Goal: Task Accomplishment & Management: Use online tool/utility

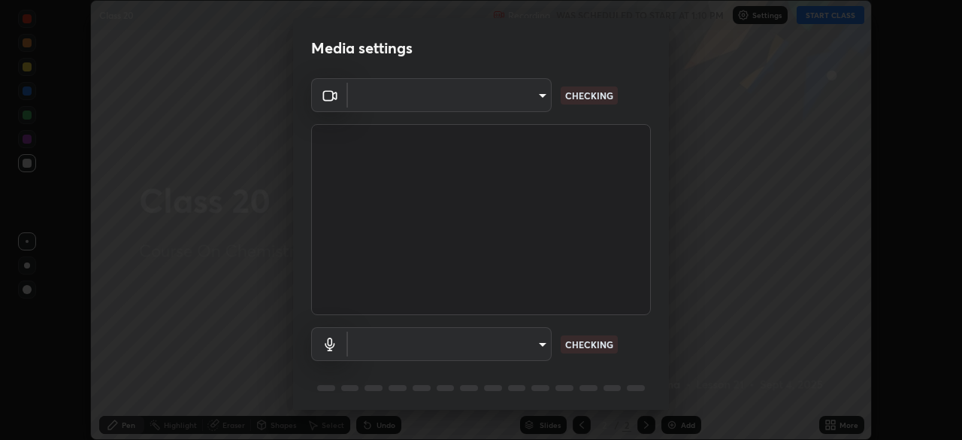
scroll to position [440, 962]
type input "6de8c8c8c69a591e8c739c30eda71f68b62f532a13bcefb910f5f36625bfec2e"
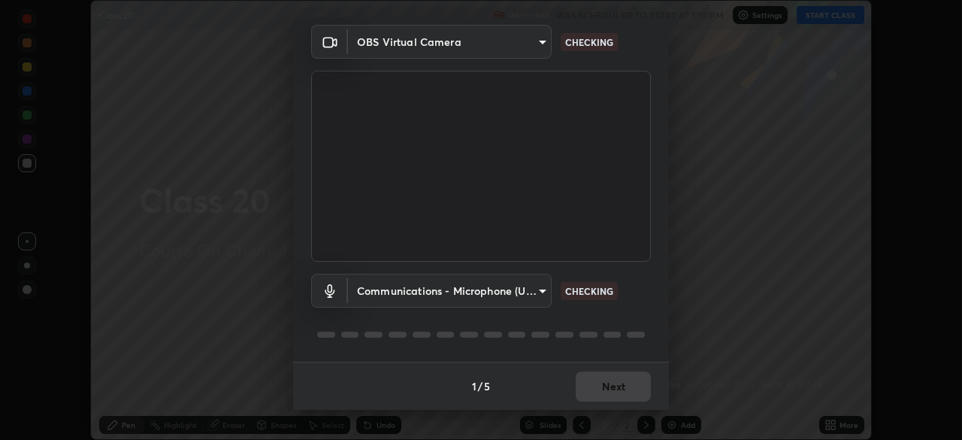
click at [389, 291] on body "Erase all Class 20 Recording WAS SCHEDULED TO START AT 1:10 PM Settings START C…" at bounding box center [481, 220] width 962 height 440
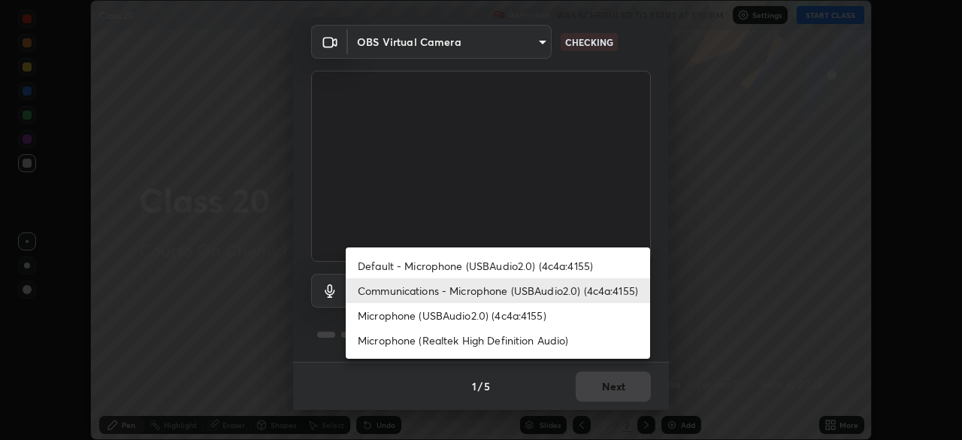
click at [380, 265] on li "Default - Microphone (USBAudio2.0) (4c4a:4155)" at bounding box center [498, 265] width 305 height 25
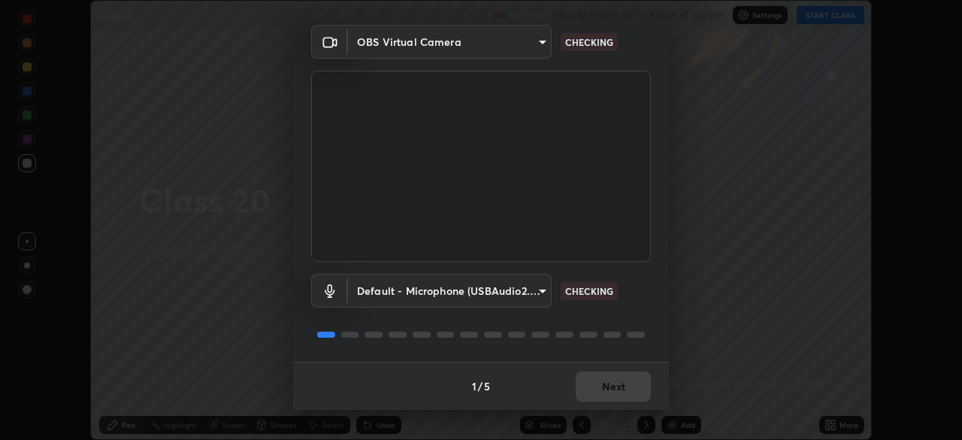
click at [383, 292] on body "Erase all Class 20 Recording WAS SCHEDULED TO START AT 1:10 PM Settings START C…" at bounding box center [481, 220] width 962 height 440
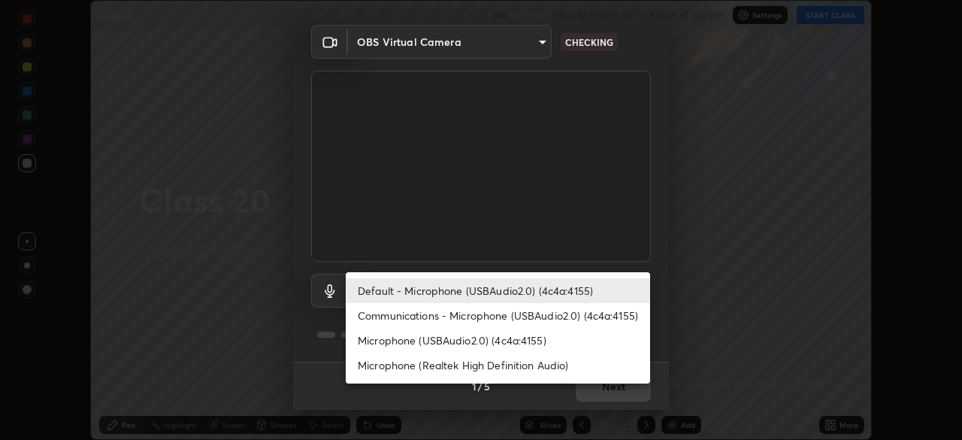
click at [387, 317] on li "Communications - Microphone (USBAudio2.0) (4c4a:4155)" at bounding box center [498, 315] width 305 height 25
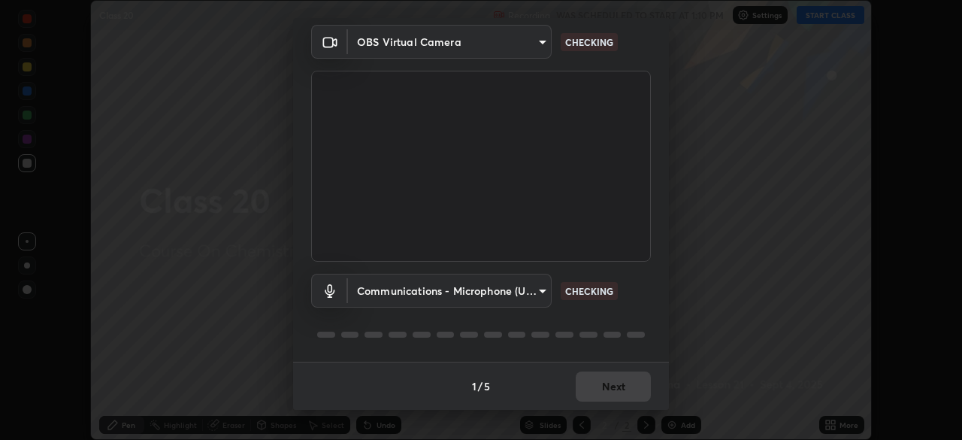
type input "communications"
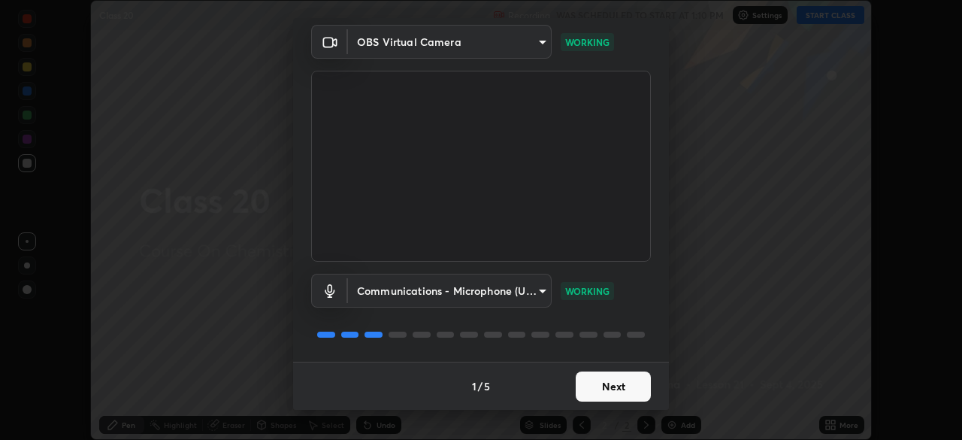
click at [610, 388] on button "Next" at bounding box center [613, 386] width 75 height 30
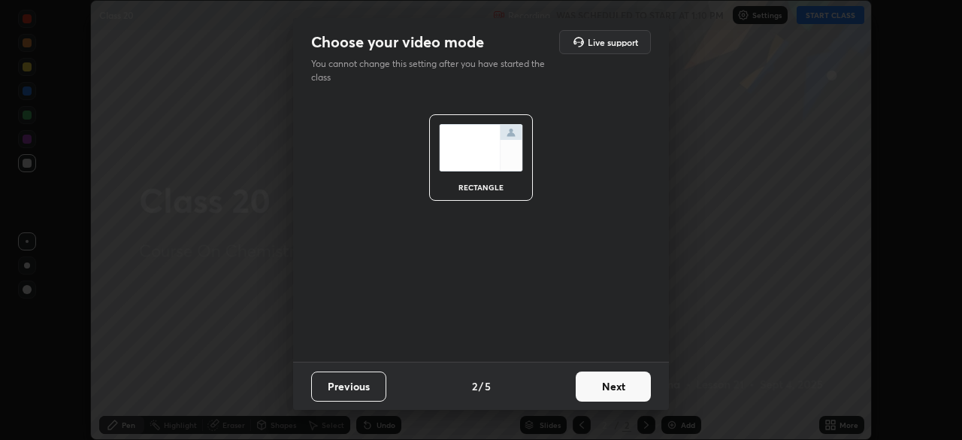
scroll to position [0, 0]
click at [614, 381] on button "Next" at bounding box center [613, 386] width 75 height 30
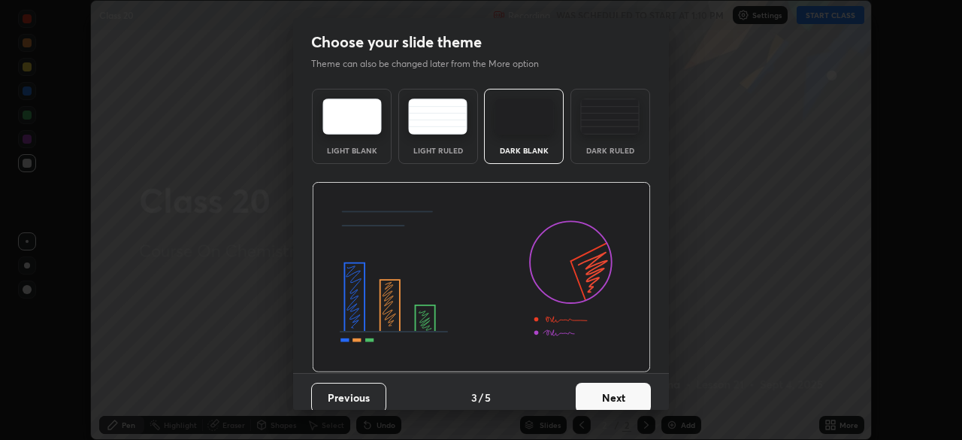
click at [622, 388] on button "Next" at bounding box center [613, 398] width 75 height 30
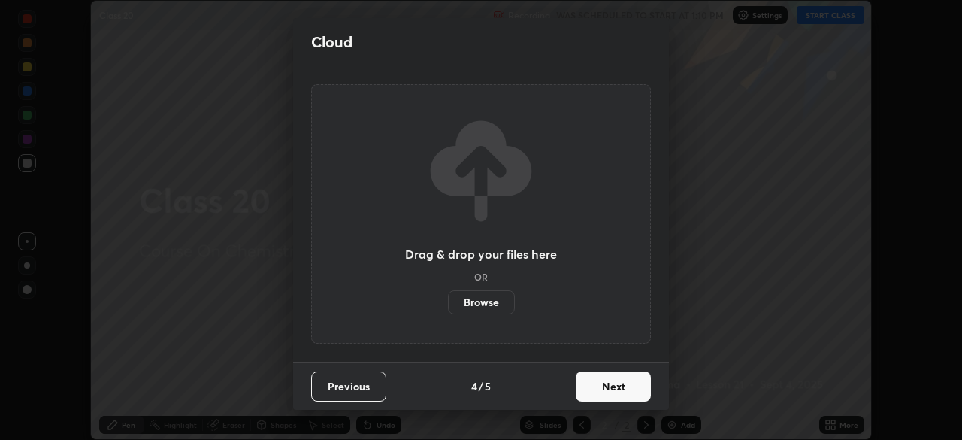
click at [621, 386] on button "Next" at bounding box center [613, 386] width 75 height 30
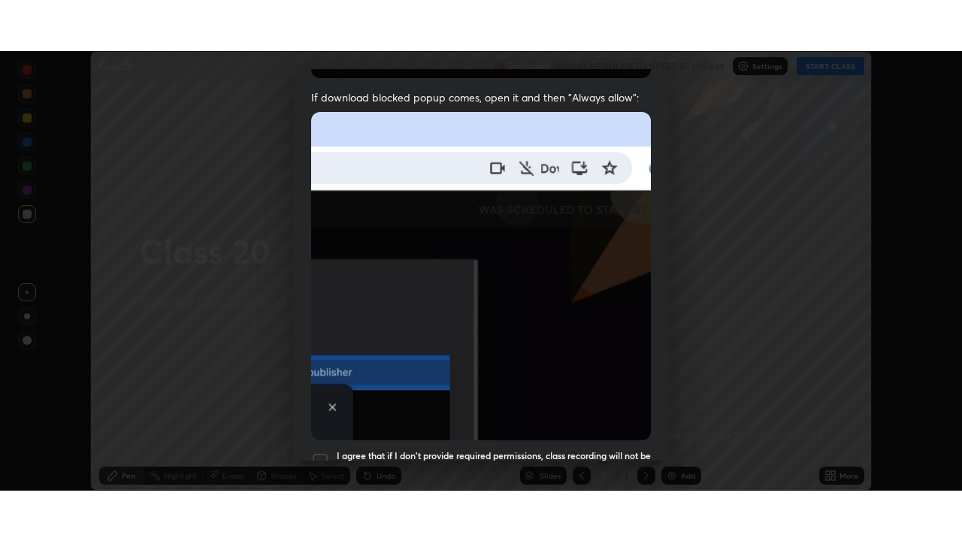
scroll to position [360, 0]
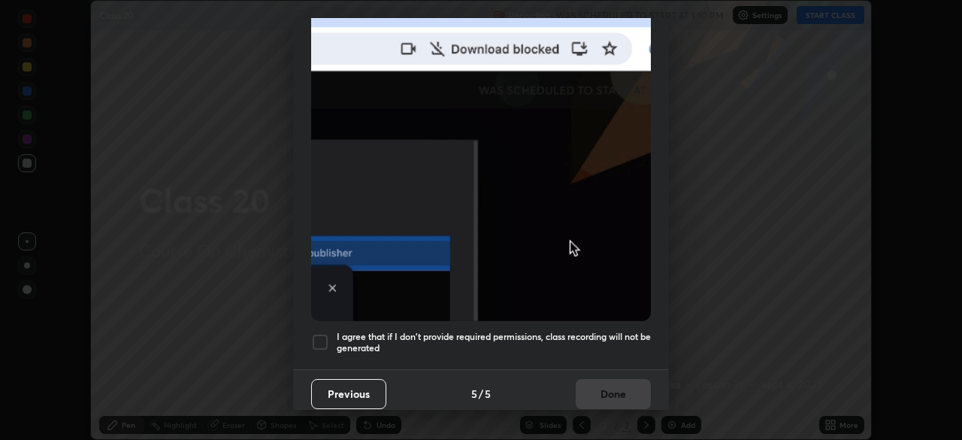
click at [323, 333] on div at bounding box center [320, 342] width 18 height 18
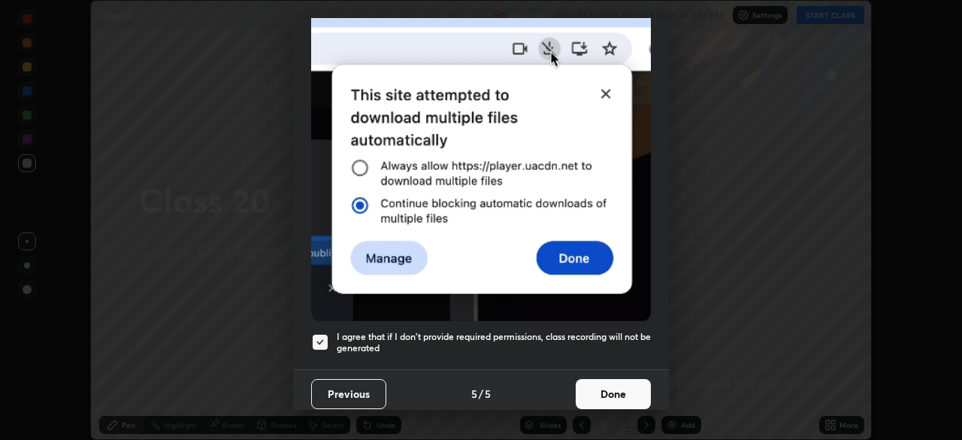
click at [611, 386] on button "Done" at bounding box center [613, 394] width 75 height 30
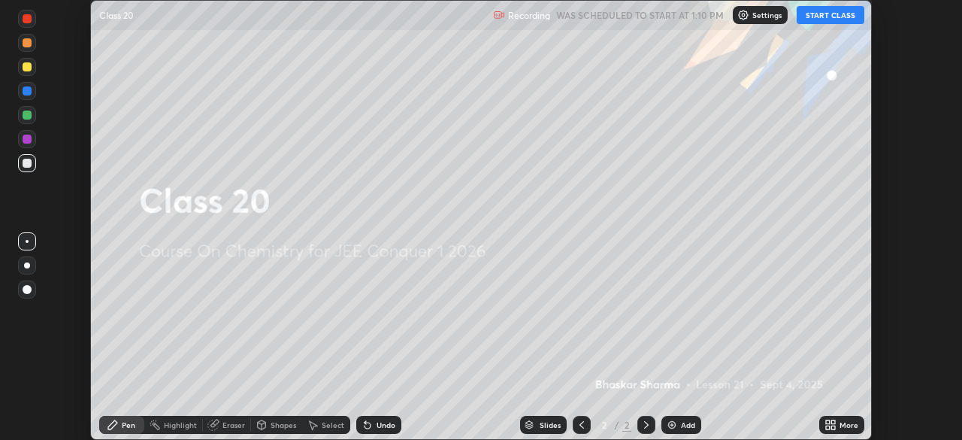
click at [695, 424] on div "Add" at bounding box center [682, 425] width 40 height 18
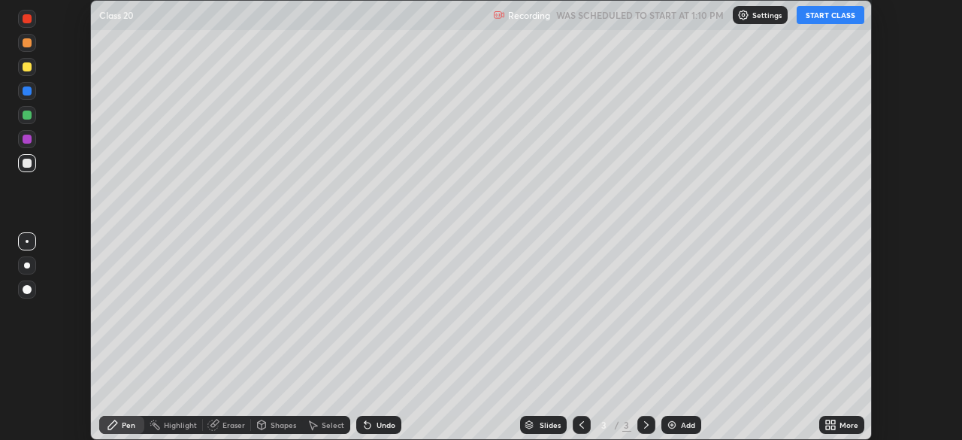
click at [856, 423] on div "More" at bounding box center [849, 425] width 19 height 8
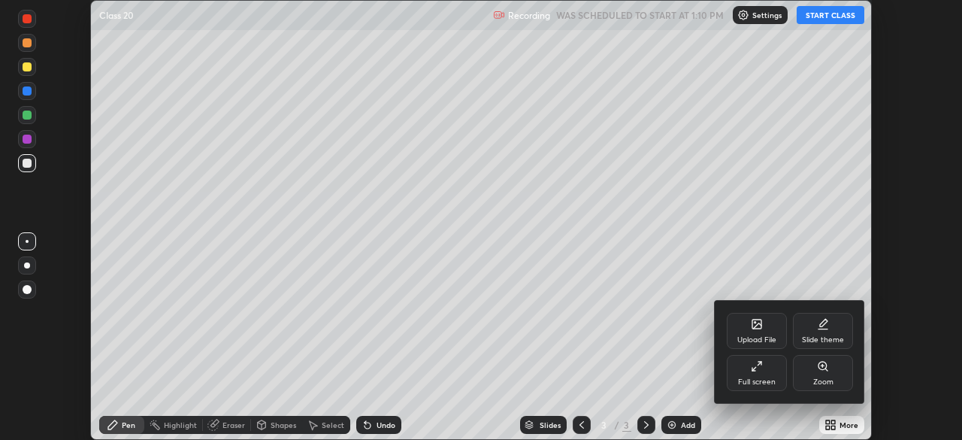
click at [765, 363] on div "Full screen" at bounding box center [757, 373] width 60 height 36
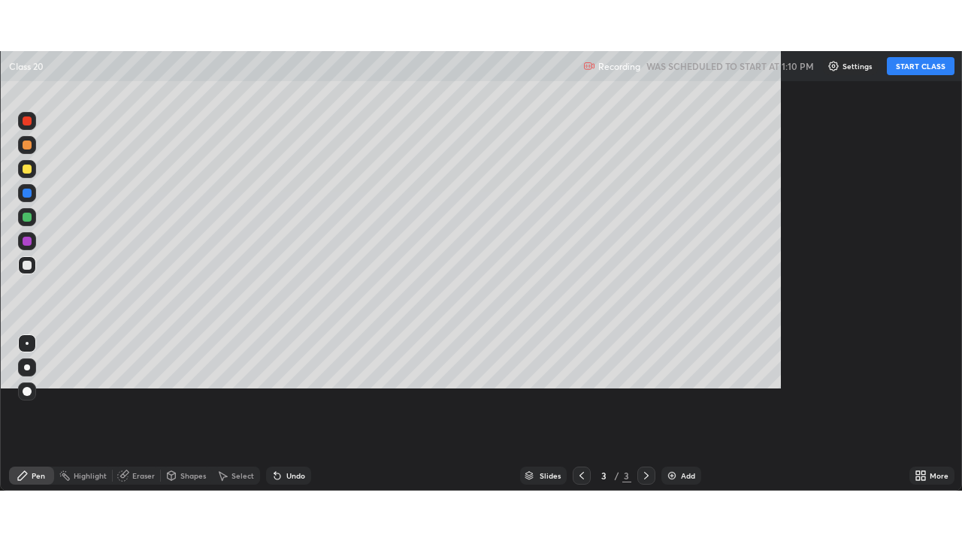
scroll to position [541, 962]
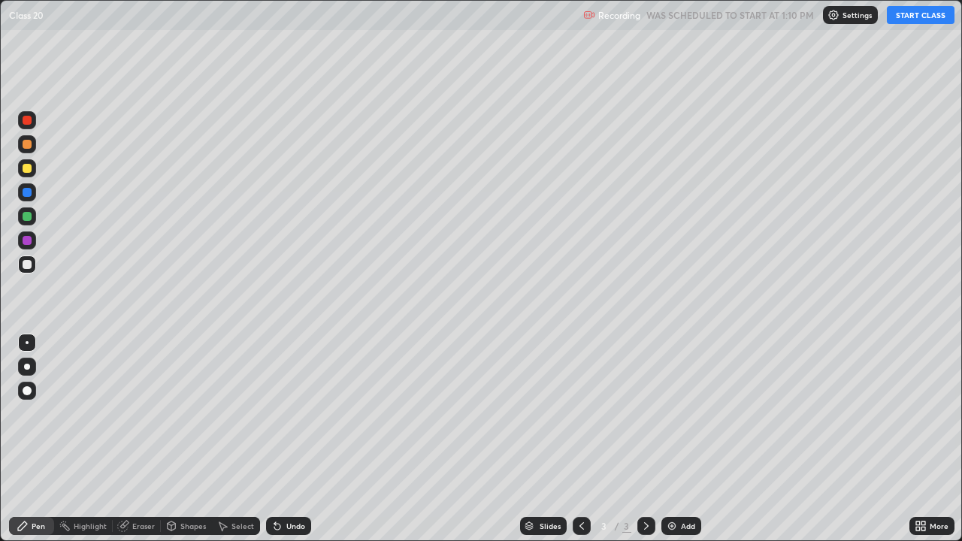
click at [917, 17] on button "START CLASS" at bounding box center [921, 15] width 68 height 18
click at [297, 439] on div "Undo" at bounding box center [295, 527] width 19 height 8
click at [299, 439] on div "Undo" at bounding box center [288, 526] width 45 height 18
click at [302, 439] on div "Undo" at bounding box center [295, 527] width 19 height 8
click at [298, 439] on div "Undo" at bounding box center [295, 527] width 19 height 8
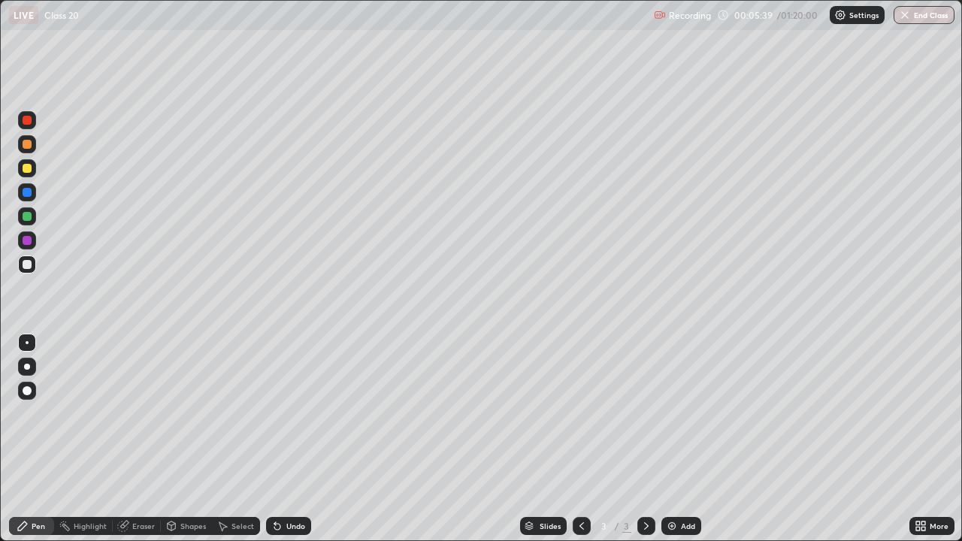
click at [299, 439] on div "Undo" at bounding box center [295, 527] width 19 height 8
click at [301, 439] on div "Undo" at bounding box center [295, 527] width 19 height 8
click at [29, 165] on div at bounding box center [27, 168] width 9 height 9
click at [292, 439] on div "Undo" at bounding box center [295, 527] width 19 height 8
click at [23, 265] on div at bounding box center [27, 264] width 9 height 9
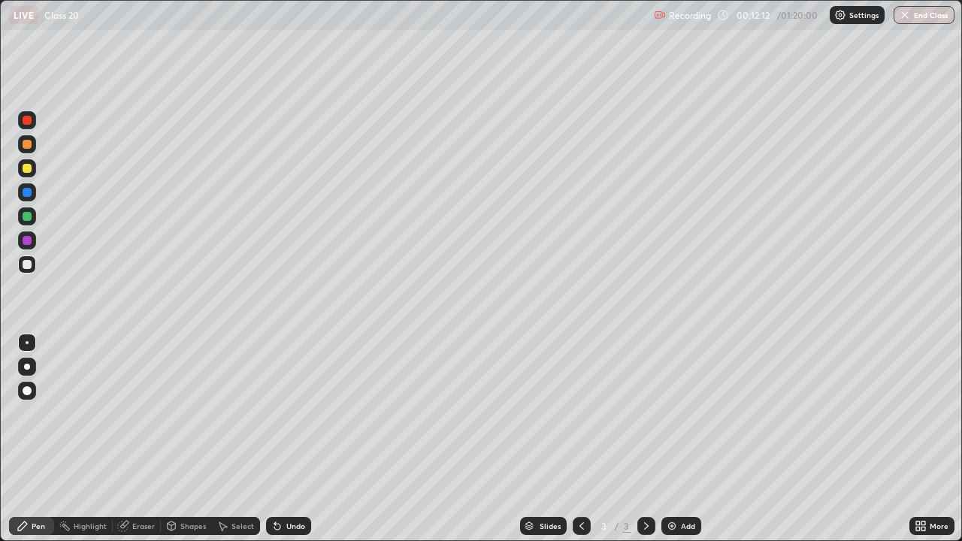
click at [26, 219] on div at bounding box center [27, 216] width 9 height 9
click at [26, 170] on div at bounding box center [27, 168] width 9 height 9
click at [690, 439] on div "Add" at bounding box center [688, 527] width 14 height 8
click at [580, 439] on icon at bounding box center [582, 526] width 12 height 12
click at [646, 439] on icon at bounding box center [647, 526] width 12 height 12
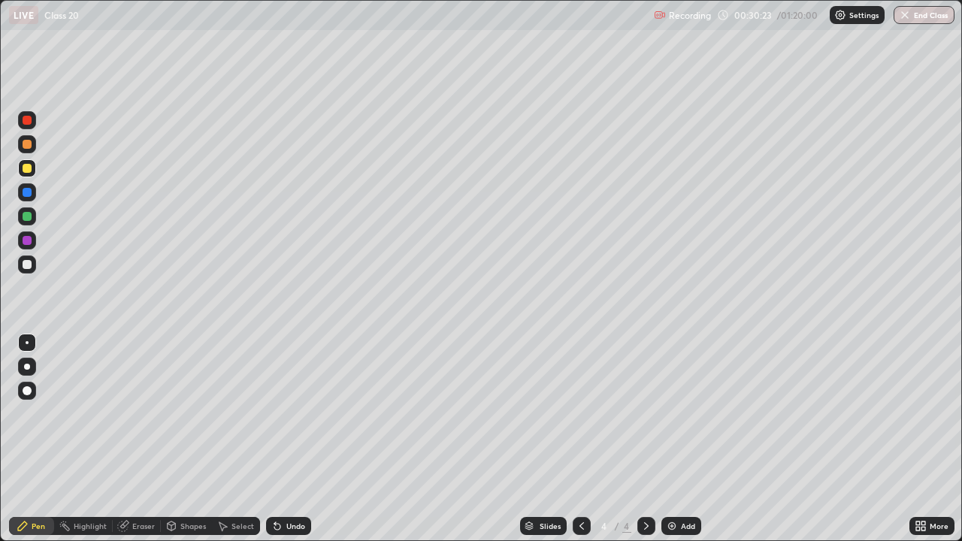
click at [29, 267] on div at bounding box center [27, 264] width 9 height 9
click at [147, 439] on div "Eraser" at bounding box center [143, 527] width 23 height 8
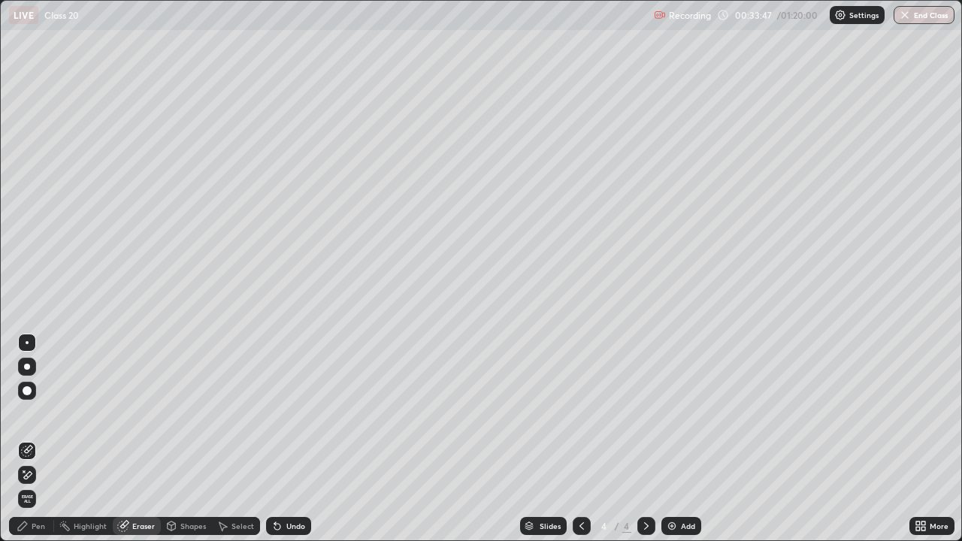
click at [38, 439] on div "Pen" at bounding box center [39, 527] width 14 height 8
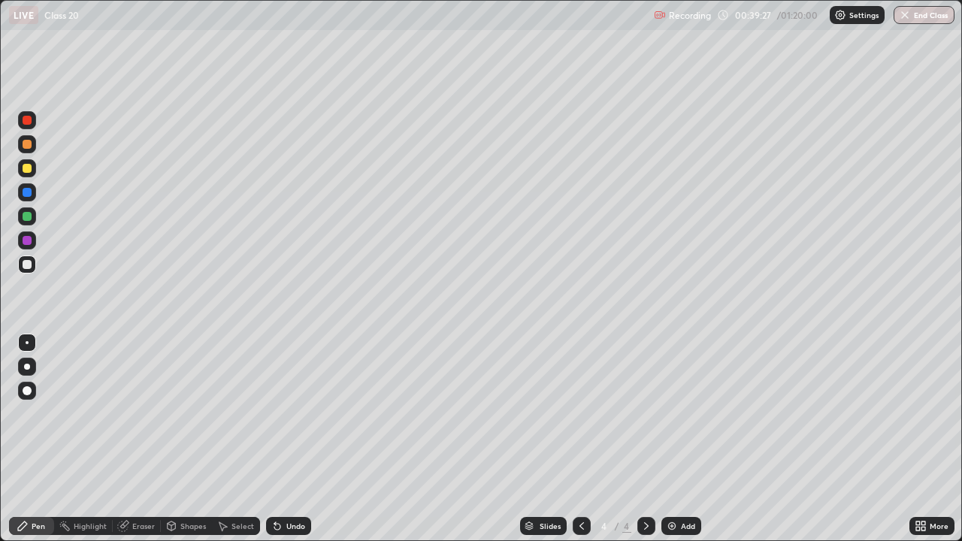
click at [645, 439] on icon at bounding box center [646, 527] width 5 height 8
click at [688, 439] on div "Add" at bounding box center [688, 527] width 14 height 8
click at [29, 168] on div at bounding box center [27, 168] width 9 height 9
click at [27, 217] on div at bounding box center [27, 216] width 9 height 9
click at [297, 439] on div "Undo" at bounding box center [295, 527] width 19 height 8
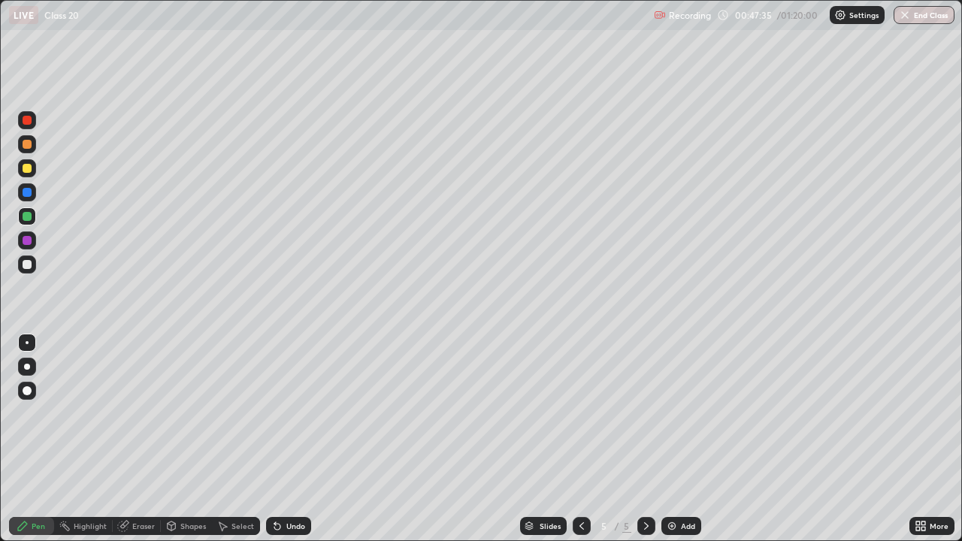
click at [299, 439] on div "Undo" at bounding box center [295, 527] width 19 height 8
click at [28, 170] on div at bounding box center [27, 168] width 9 height 9
click at [26, 268] on div at bounding box center [27, 264] width 9 height 9
click at [26, 164] on div at bounding box center [27, 168] width 9 height 9
click at [580, 439] on icon at bounding box center [582, 526] width 12 height 12
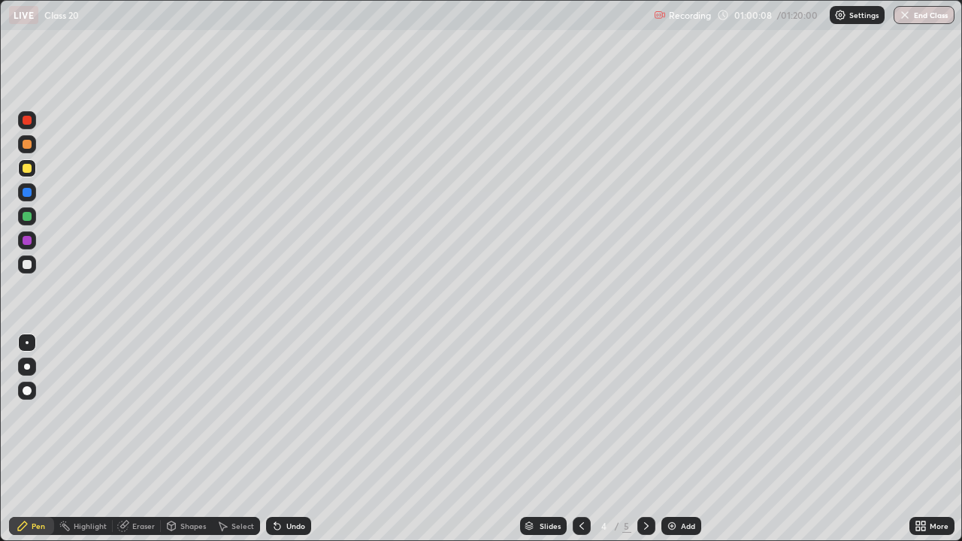
click at [647, 439] on icon at bounding box center [647, 526] width 12 height 12
click at [297, 439] on div "Undo" at bounding box center [295, 527] width 19 height 8
click at [299, 439] on div "Undo" at bounding box center [295, 527] width 19 height 8
click at [644, 439] on icon at bounding box center [646, 527] width 5 height 8
click at [687, 439] on div "Add" at bounding box center [688, 527] width 14 height 8
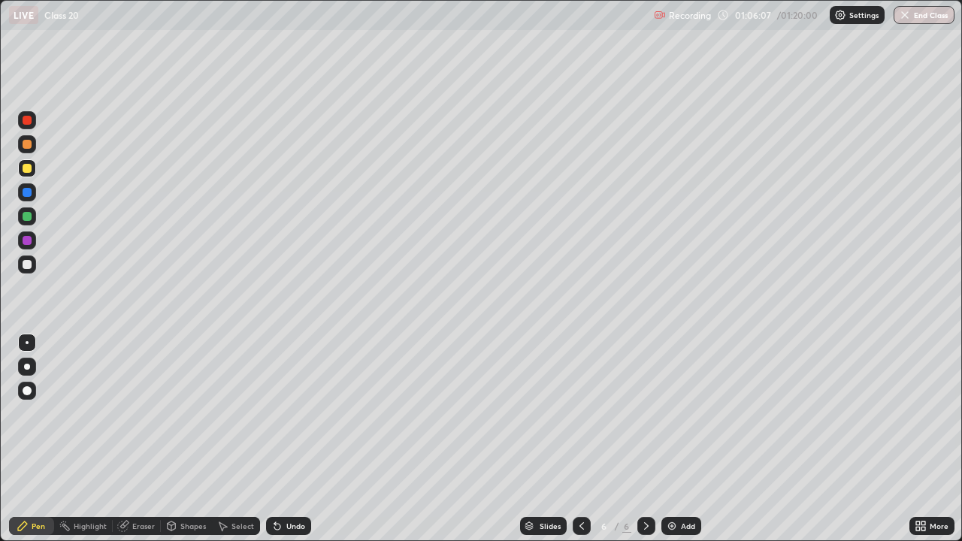
click at [305, 439] on div "Undo" at bounding box center [288, 526] width 45 height 18
click at [645, 439] on icon at bounding box center [647, 526] width 12 height 12
click at [691, 439] on div "Add" at bounding box center [688, 527] width 14 height 8
click at [579, 439] on icon at bounding box center [582, 526] width 12 height 12
click at [649, 439] on div at bounding box center [647, 526] width 18 height 18
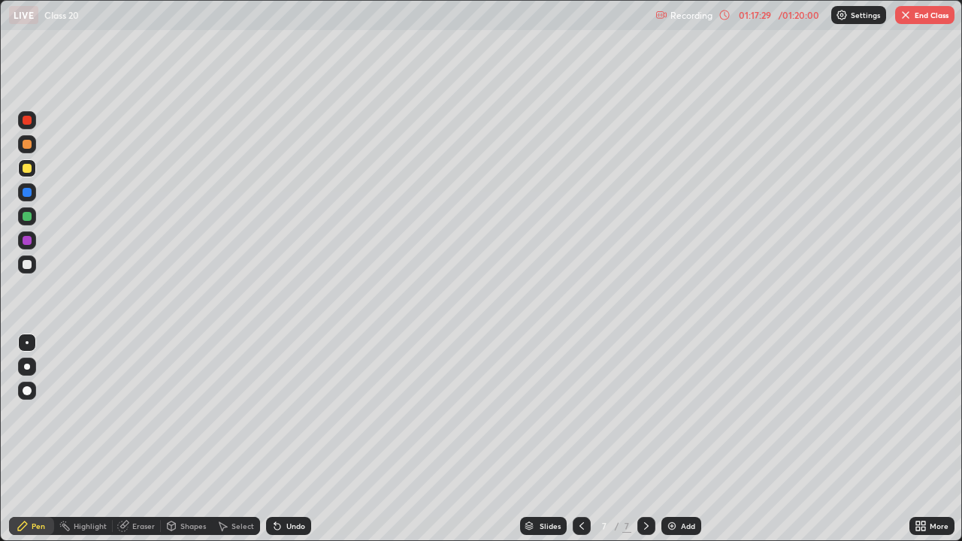
click at [580, 439] on icon at bounding box center [582, 526] width 12 height 12
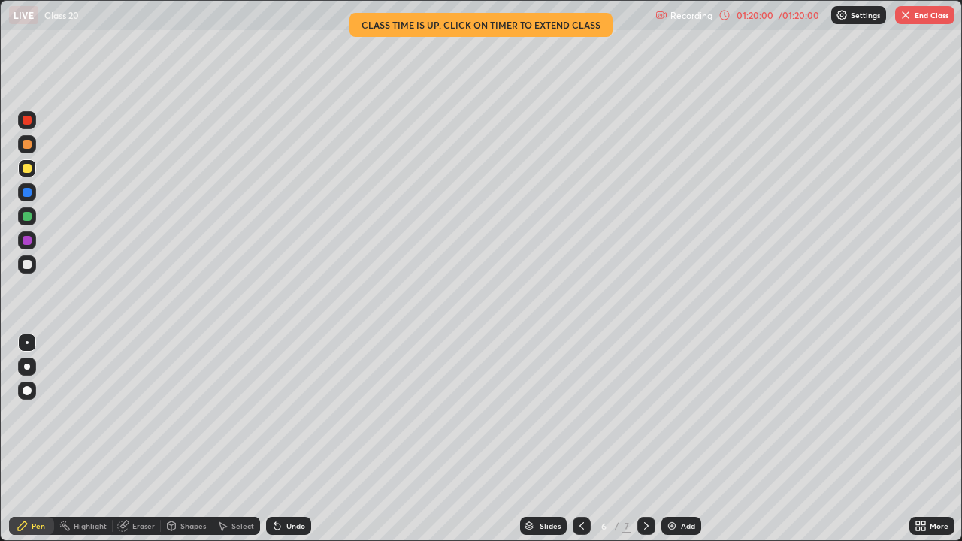
click at [916, 12] on button "End Class" at bounding box center [925, 15] width 59 height 18
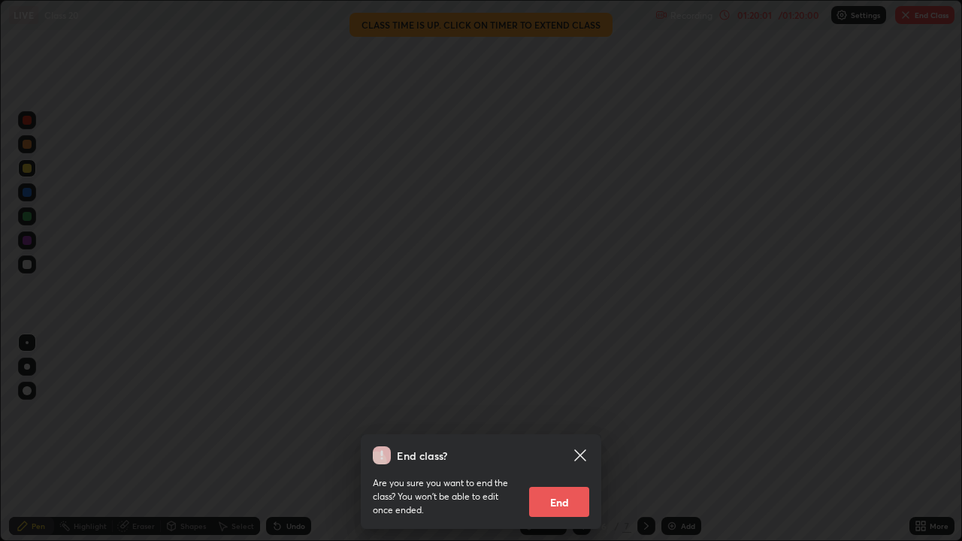
click at [557, 439] on button "End" at bounding box center [559, 502] width 60 height 30
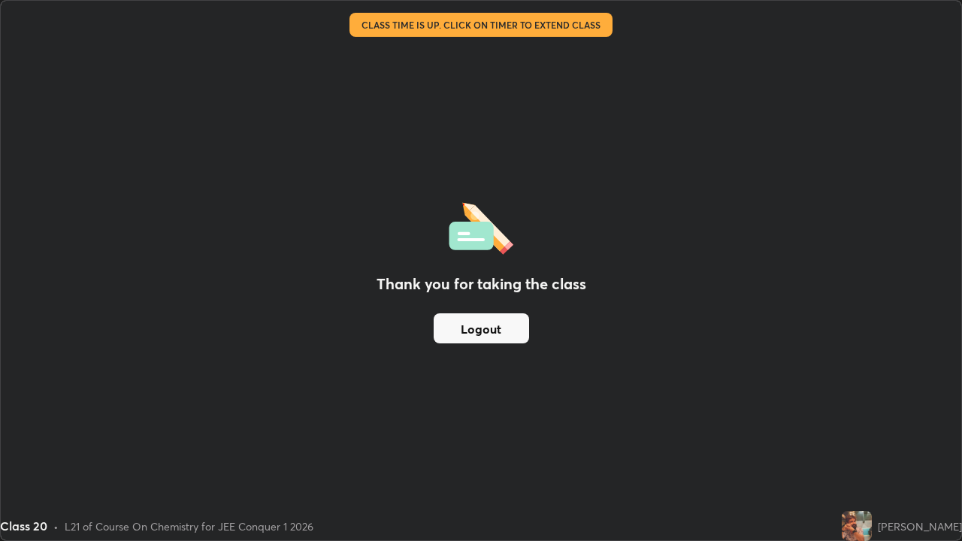
click at [490, 321] on button "Logout" at bounding box center [481, 329] width 95 height 30
